Goal: Information Seeking & Learning: Find specific fact

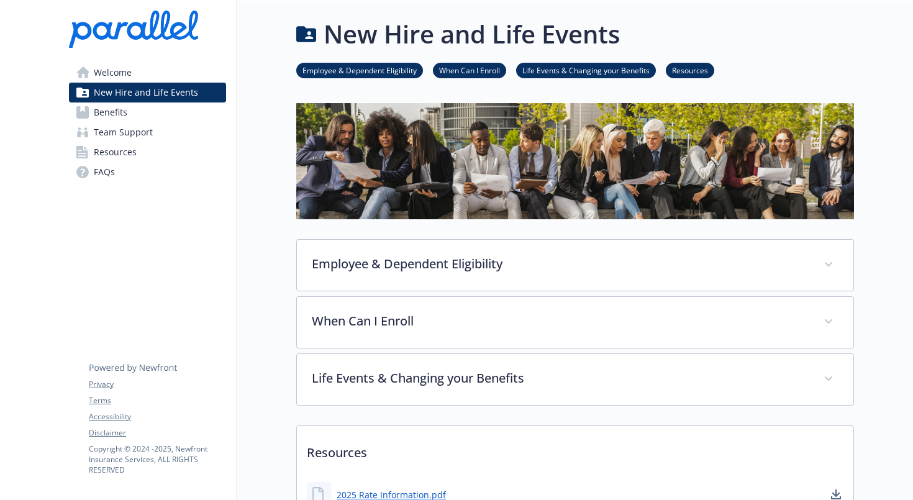
click at [139, 173] on link "FAQs" at bounding box center [147, 172] width 157 height 20
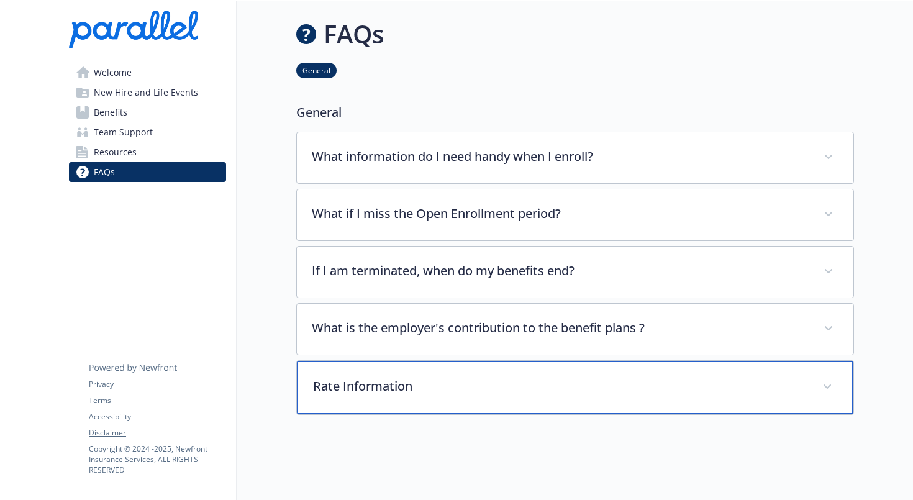
click at [369, 376] on div "Rate Information" at bounding box center [575, 387] width 557 height 53
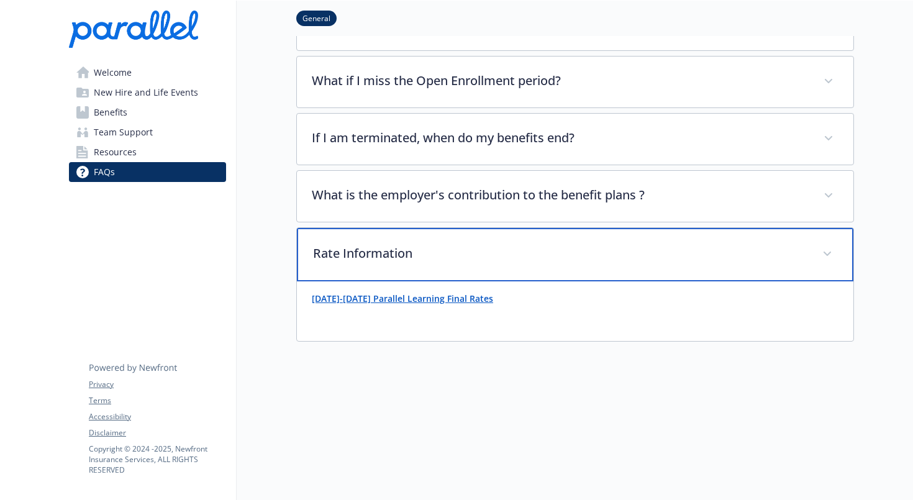
scroll to position [157, 0]
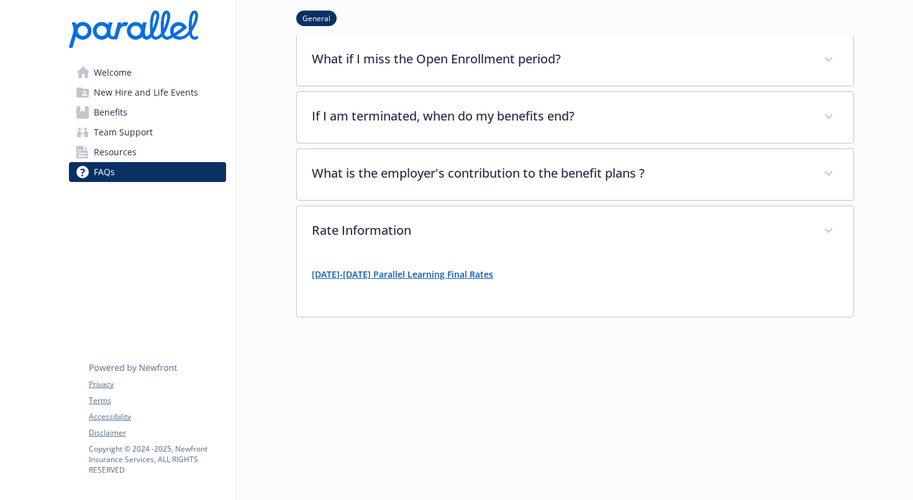
click at [369, 277] on strong "[DATE]-[DATE] Parallel Learning Final Rates" at bounding box center [402, 274] width 181 height 12
